Goal: Information Seeking & Learning: Learn about a topic

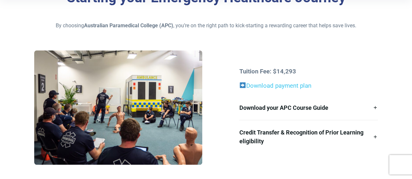
scroll to position [171, 0]
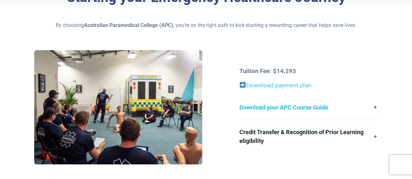
click at [268, 107] on link "Download your APC Course Guide" at bounding box center [308, 107] width 139 height 24
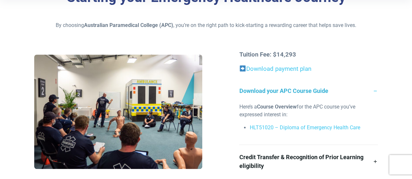
scroll to position [180, 0]
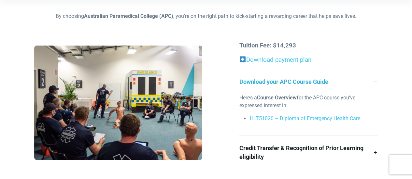
click at [271, 88] on link "Download your APC Course Guide" at bounding box center [308, 82] width 139 height 24
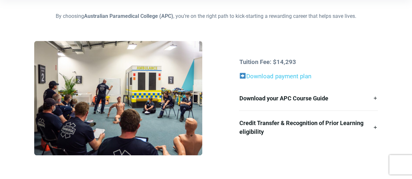
click at [19, 89] on div "Starting your Emergency Healthcare Journey By choosing Australian Paramedical C…" at bounding box center [206, 76] width 412 height 209
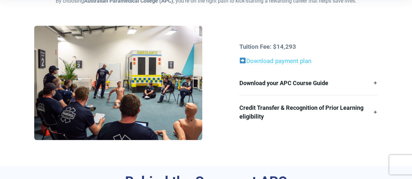
scroll to position [197, 0]
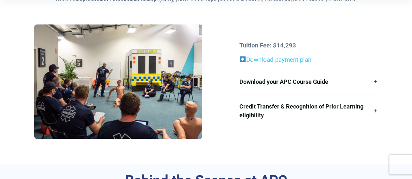
click at [384, 35] on div "Starting your Emergency Healthcare Journey By choosing Australian Paramedical C…" at bounding box center [206, 60] width 412 height 209
click at [303, 84] on link "Download your APC Course Guide" at bounding box center [308, 82] width 139 height 24
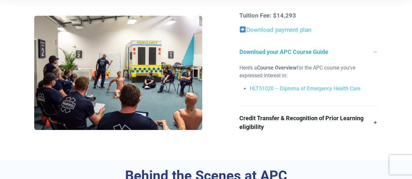
scroll to position [211, 0]
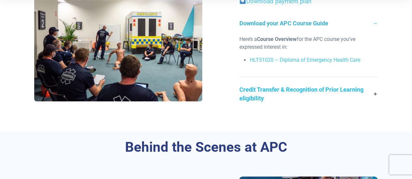
click at [246, 99] on link "Credit Transfer & Recognition of Prior Learning eligibility" at bounding box center [308, 93] width 139 height 33
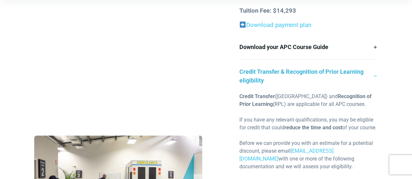
scroll to position [214, 0]
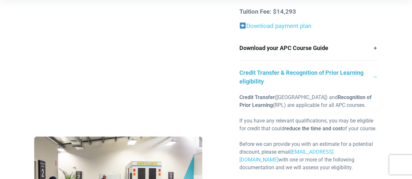
drag, startPoint x: 240, startPoint y: 96, endPoint x: 232, endPoint y: 97, distance: 7.5
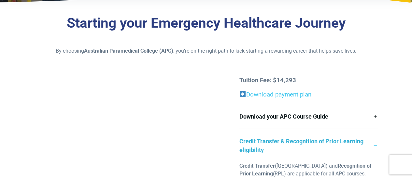
scroll to position [182, 0]
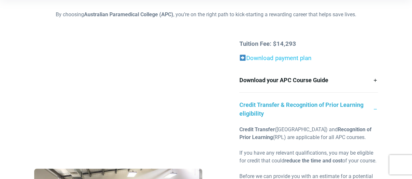
click at [260, 55] on link "Download payment plan" at bounding box center [275, 58] width 72 height 7
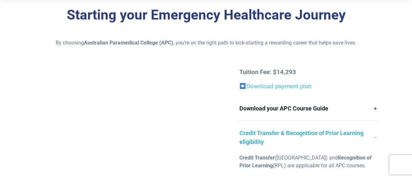
scroll to position [154, 0]
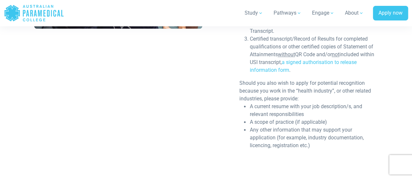
scroll to position [454, 0]
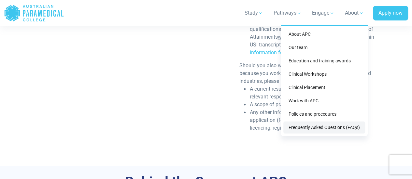
click at [324, 129] on link "Frequently Asked Questions (FAQs)" at bounding box center [324, 128] width 82 height 12
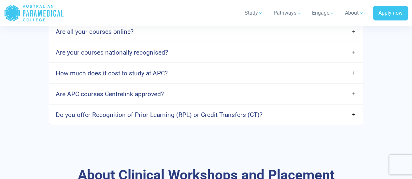
scroll to position [619, 0]
click at [80, 98] on h4 "Are APC courses Centrelink approved?" at bounding box center [110, 93] width 108 height 7
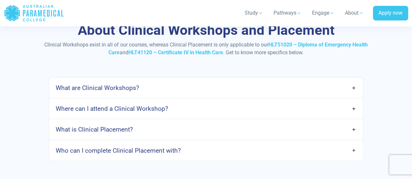
scroll to position [836, 0]
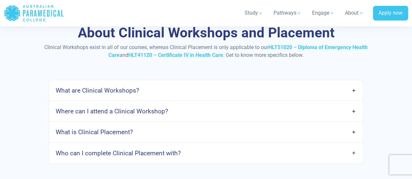
click at [171, 116] on link "Where can I attend a Clinical Workshop?" at bounding box center [205, 111] width 313 height 15
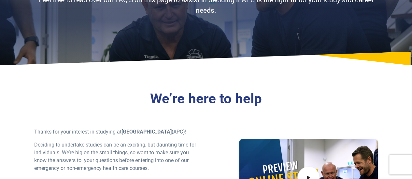
scroll to position [179, 0]
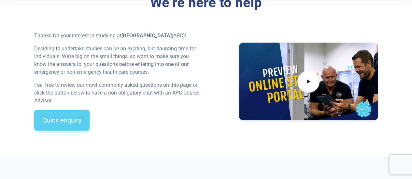
click at [61, 127] on link "Quick enquiry" at bounding box center [61, 120] width 55 height 21
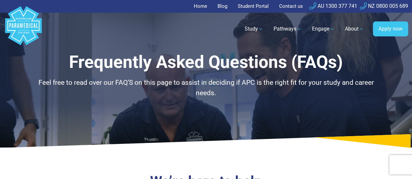
click at [194, 6] on link "Home" at bounding box center [202, 6] width 17 height 13
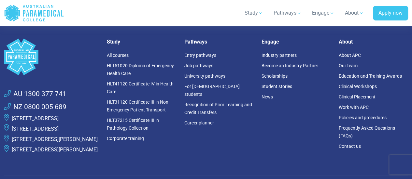
scroll to position [1841, 0]
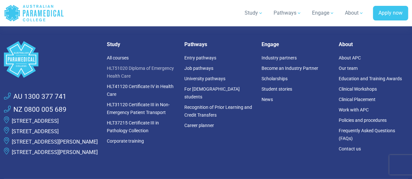
click at [152, 65] on link "HLT51020 Diploma of Emergency Health Care" at bounding box center [140, 71] width 67 height 13
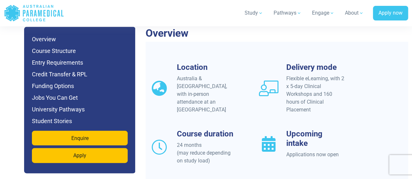
scroll to position [623, 0]
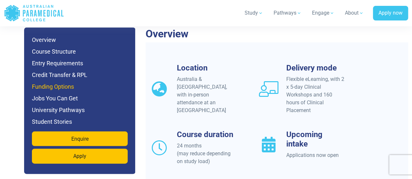
click at [88, 82] on h6 "Funding Options" at bounding box center [80, 86] width 96 height 9
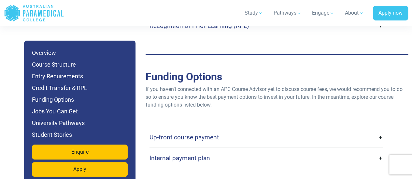
scroll to position [2096, 0]
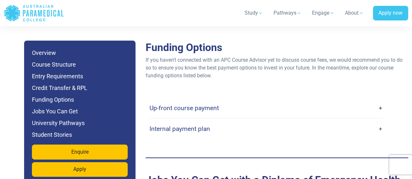
click at [241, 101] on link "Up-front course payment" at bounding box center [265, 108] width 233 height 15
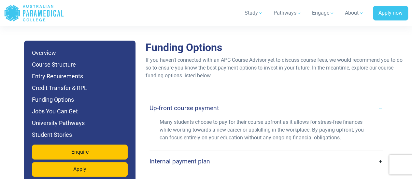
click at [241, 101] on link "Up-front course payment" at bounding box center [265, 108] width 233 height 15
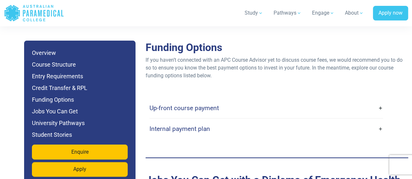
click at [234, 125] on link "Internal payment plan" at bounding box center [265, 128] width 233 height 15
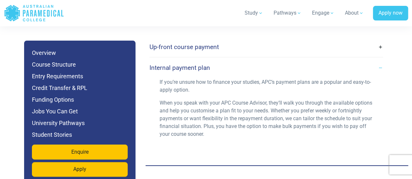
scroll to position [2126, 0]
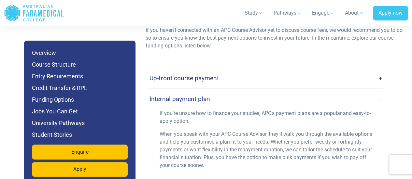
click at [152, 75] on h4 "Up-front course payment" at bounding box center [183, 78] width 69 height 7
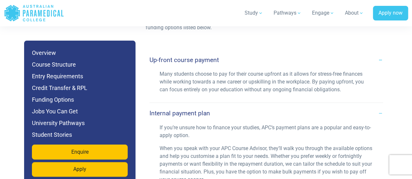
scroll to position [2144, 0]
